Goal: Information Seeking & Learning: Learn about a topic

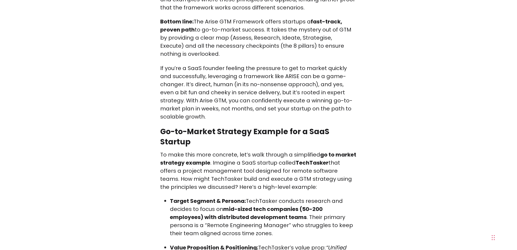
scroll to position [4738, 0]
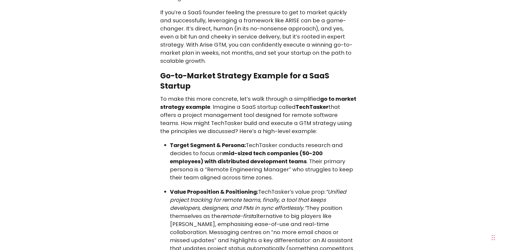
scroll to position [4793, 0]
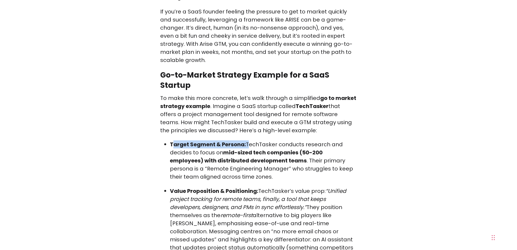
drag, startPoint x: 172, startPoint y: 70, endPoint x: 247, endPoint y: 71, distance: 74.6
click at [247, 140] on p "Target Segment & Persona: TechTasker conducts research and decides to focus on …" at bounding box center [263, 160] width 187 height 40
click at [245, 141] on strong "Target Segment & Persona:" at bounding box center [208, 145] width 76 height 8
drag, startPoint x: 172, startPoint y: 68, endPoint x: 255, endPoint y: 72, distance: 83.0
click at [246, 140] on p "Target Segment & Persona: TechTasker conducts research and decides to focus on …" at bounding box center [263, 160] width 187 height 40
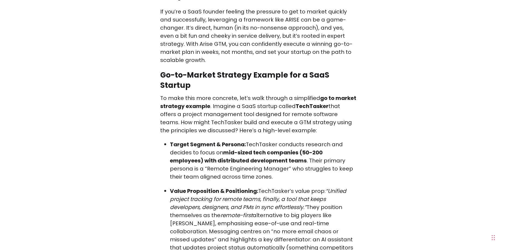
click at [212, 187] on strong "Value Proposition & Positioning:" at bounding box center [214, 191] width 88 height 8
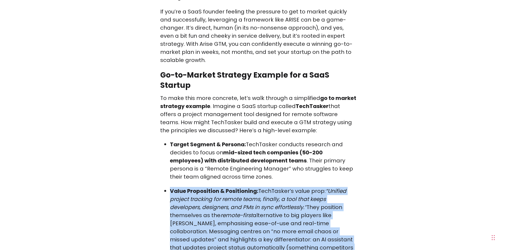
click at [212, 187] on strong "Value Proposition & Positioning:" at bounding box center [214, 191] width 88 height 8
click at [237, 187] on strong "Value Proposition & Positioning:" at bounding box center [214, 191] width 88 height 8
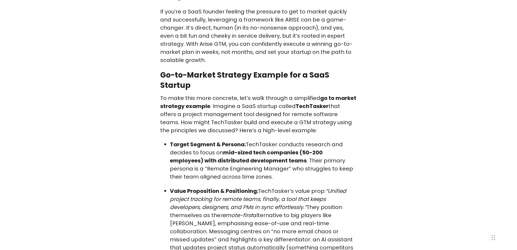
click at [239, 187] on strong "Value Proposition & Positioning:" at bounding box center [214, 191] width 88 height 8
drag, startPoint x: 171, startPoint y: 116, endPoint x: 258, endPoint y: 116, distance: 86.2
click at [258, 187] on strong "Value Proposition & Positioning:" at bounding box center [214, 191] width 88 height 8
copy strong "Value Proposition & Positioning:"
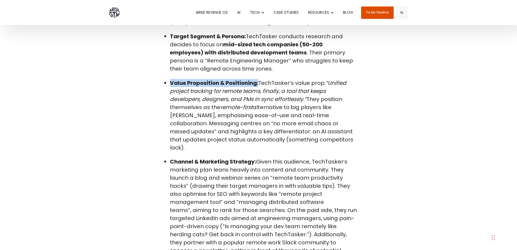
scroll to position [4901, 0]
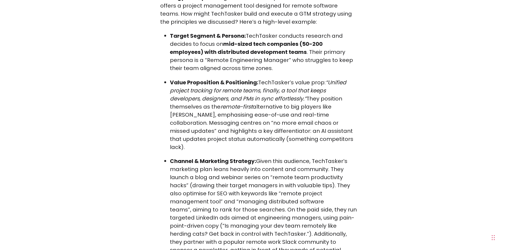
click at [214, 157] on strong "Channel & Marketing Strategy:" at bounding box center [213, 161] width 86 height 8
drag, startPoint x: 254, startPoint y: 77, endPoint x: 176, endPoint y: 77, distance: 78.1
click at [172, 157] on strong "Channel & Marketing Strategy:" at bounding box center [213, 161] width 86 height 8
copy strong "Channel & Marketing Strategy"
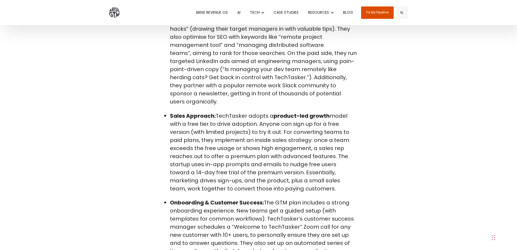
scroll to position [5029, 0]
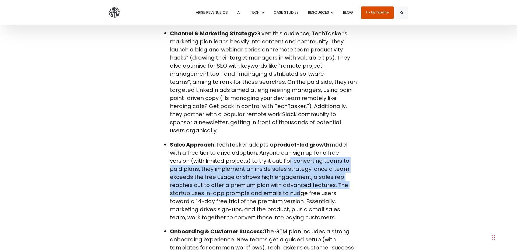
drag, startPoint x: 287, startPoint y: 78, endPoint x: 294, endPoint y: 112, distance: 35.2
click at [294, 141] on p "Sales Approach: TechTasker adopts a product-led growth model with a free tier t…" at bounding box center [263, 181] width 187 height 81
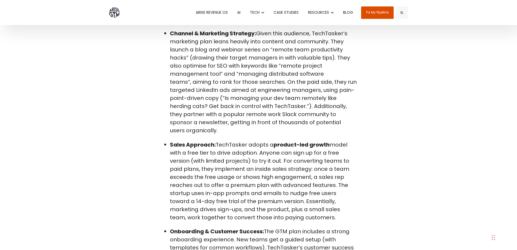
click at [294, 141] on p "Sales Approach: TechTasker adopts a product-led growth model with a free tier t…" at bounding box center [263, 181] width 187 height 81
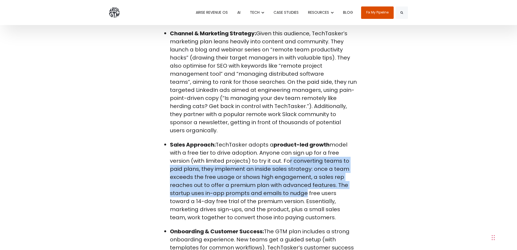
drag, startPoint x: 286, startPoint y: 79, endPoint x: 302, endPoint y: 111, distance: 35.5
click at [302, 141] on p "Sales Approach: TechTasker adopts a product-led growth model with a free tier t…" at bounding box center [263, 181] width 187 height 81
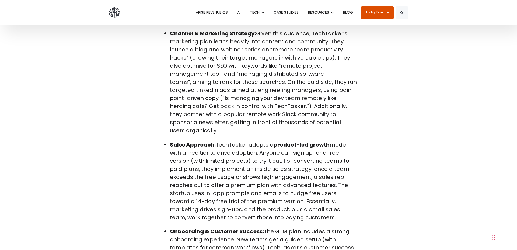
click at [301, 141] on p "Sales Approach: TechTasker adopts a product-led growth model with a free tier t…" at bounding box center [263, 181] width 187 height 81
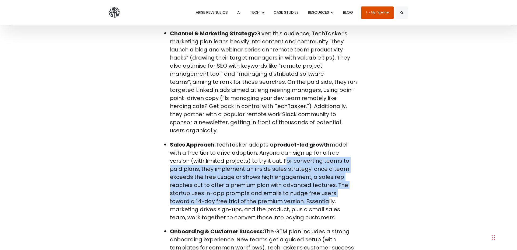
drag, startPoint x: 284, startPoint y: 78, endPoint x: 303, endPoint y: 116, distance: 42.4
click at [303, 141] on p "Sales Approach: TechTasker adopts a product-led growth model with a free tier t…" at bounding box center [263, 181] width 187 height 81
